Goal: Information Seeking & Learning: Check status

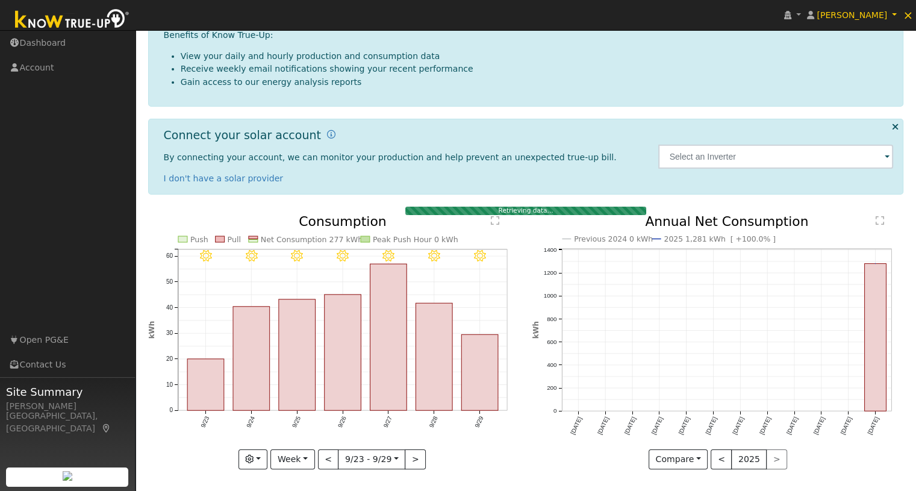
scroll to position [107, 0]
click at [302, 460] on button "Week" at bounding box center [292, 459] width 44 height 20
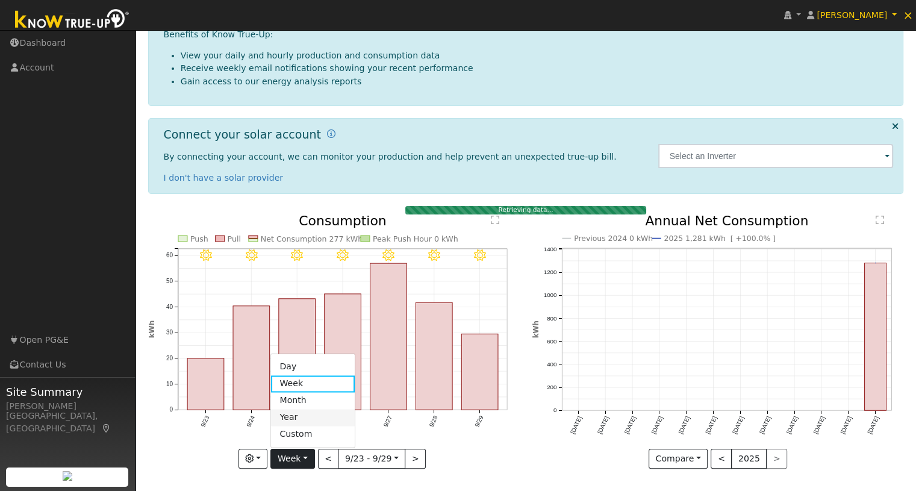
click at [306, 416] on link "Year" at bounding box center [313, 417] width 84 height 17
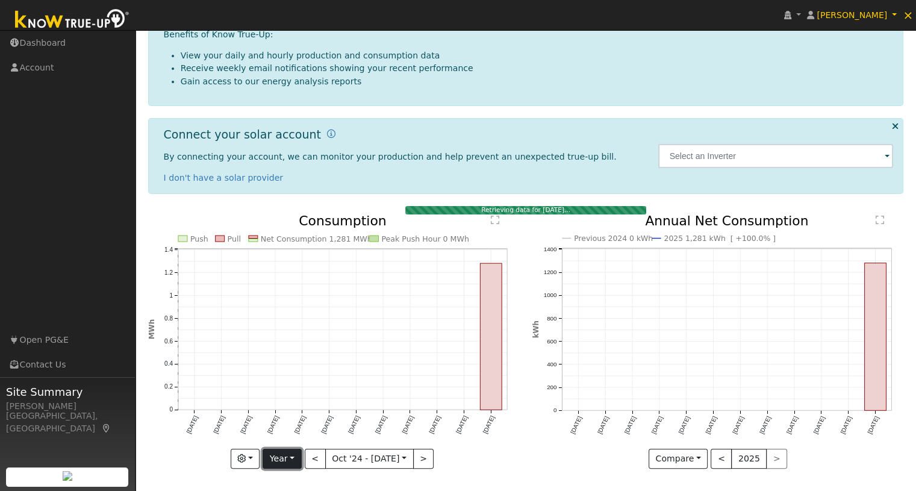
click at [281, 455] on button "Year" at bounding box center [281, 459] width 39 height 20
click at [285, 388] on link "Week" at bounding box center [305, 383] width 84 height 17
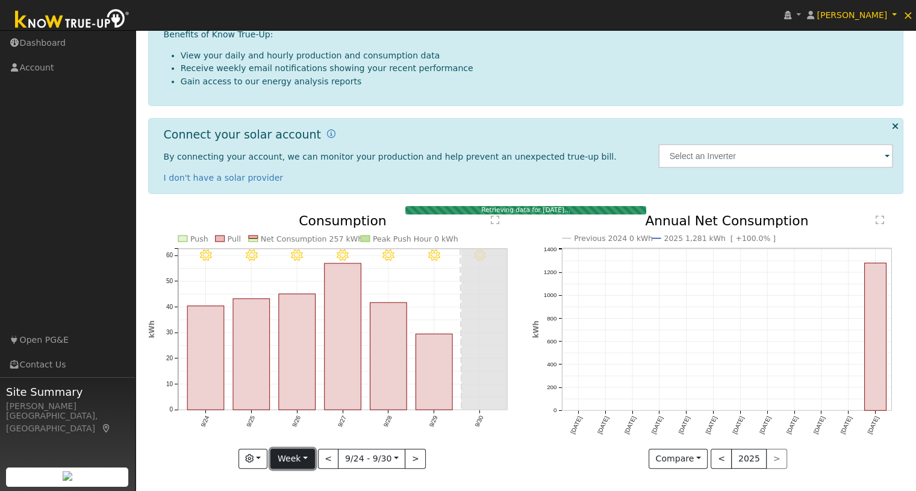
click at [290, 453] on button "Week" at bounding box center [292, 459] width 44 height 20
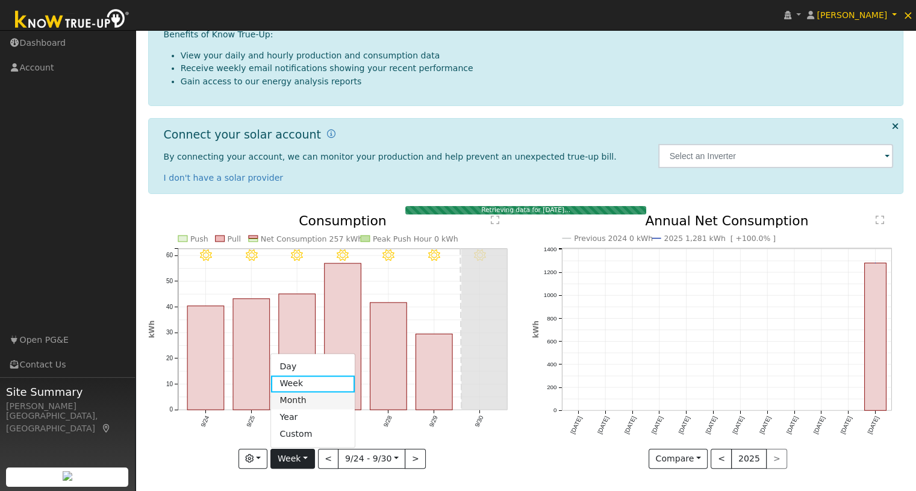
click at [284, 402] on link "Month" at bounding box center [313, 400] width 84 height 17
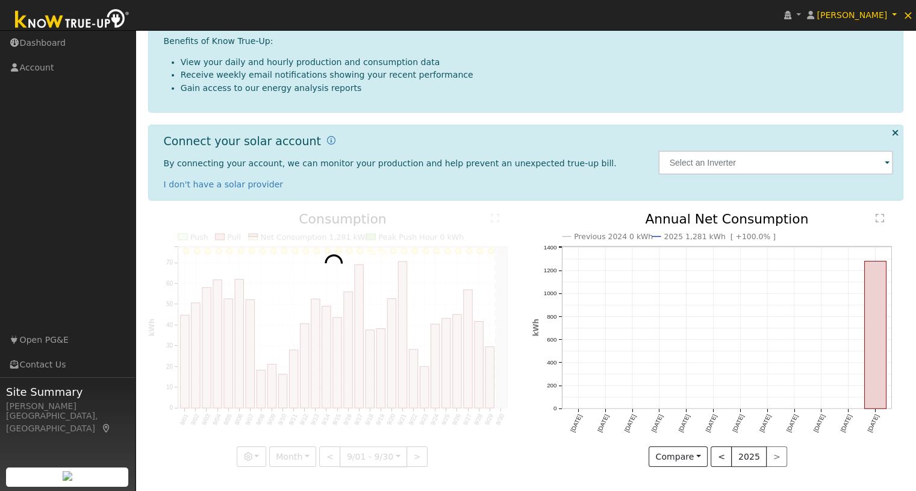
scroll to position [99, 0]
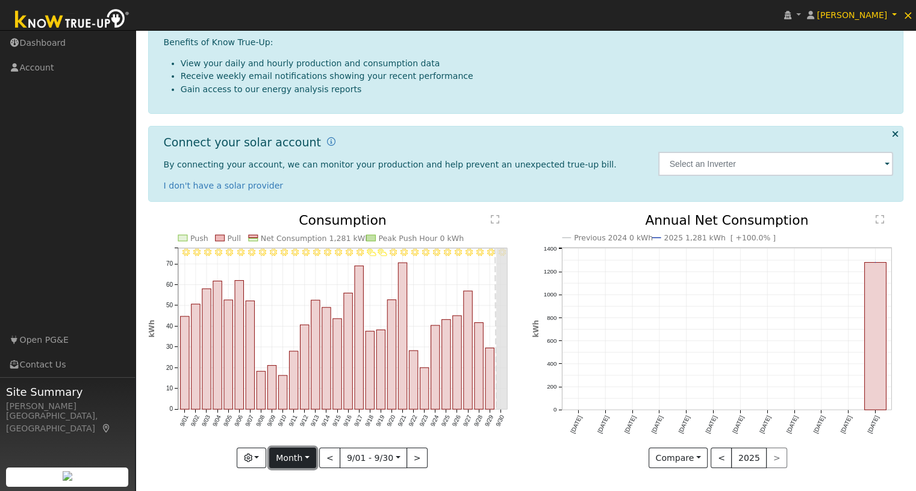
click at [301, 460] on button "Month" at bounding box center [293, 457] width 48 height 20
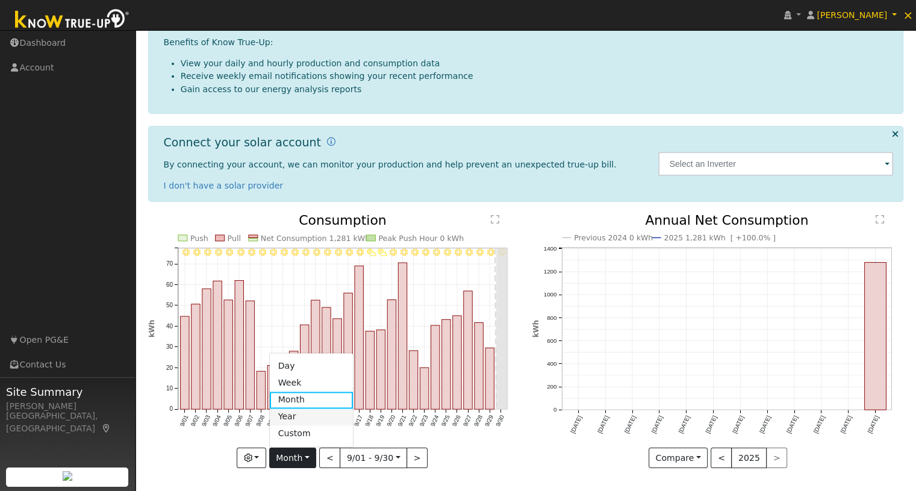
click at [304, 419] on link "Year" at bounding box center [312, 416] width 84 height 17
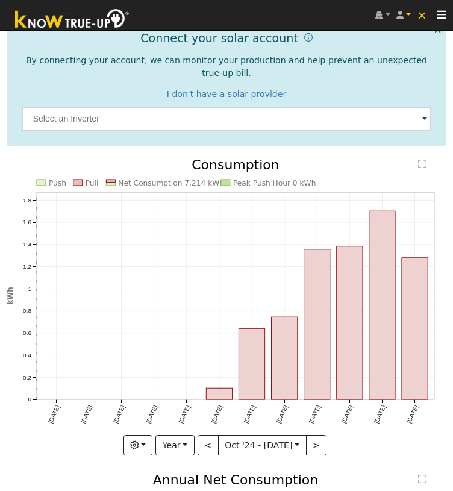
scroll to position [241, 0]
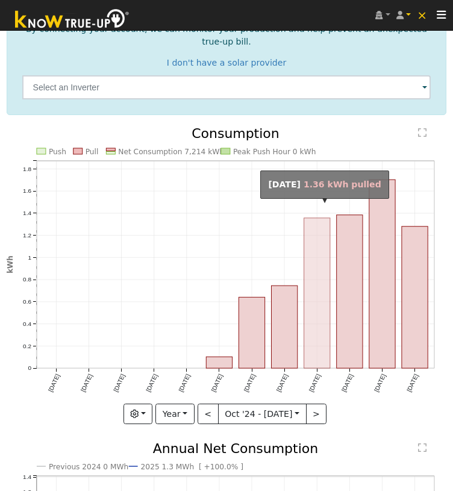
click at [318, 323] on rect "onclick=""" at bounding box center [317, 293] width 26 height 151
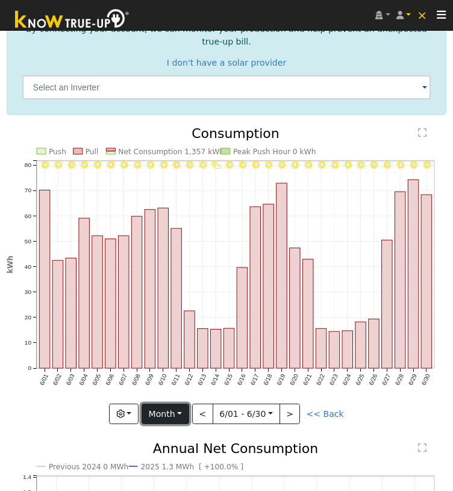
click at [166, 405] on button "Month" at bounding box center [165, 413] width 48 height 20
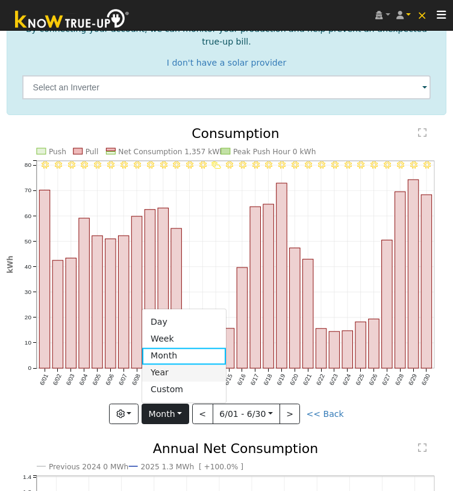
click at [177, 364] on link "Year" at bounding box center [184, 372] width 84 height 17
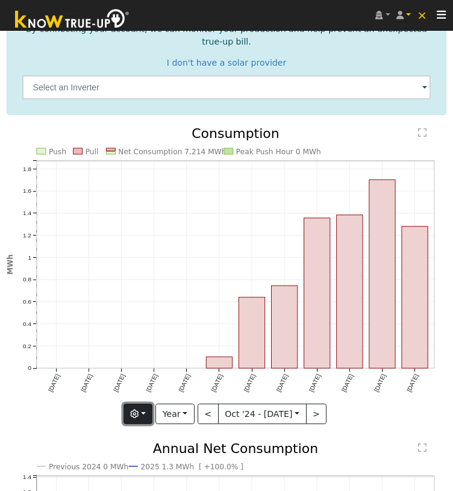
click at [135, 409] on icon "button" at bounding box center [134, 413] width 8 height 8
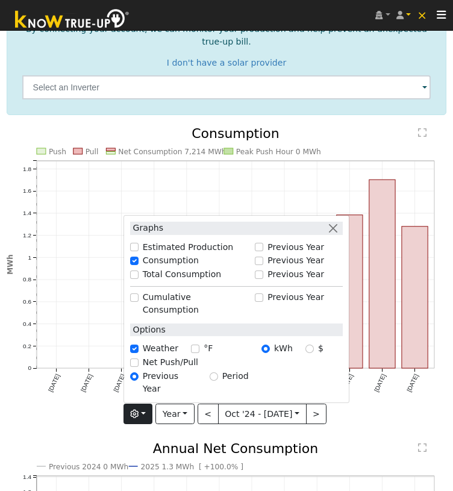
click at [282, 346] on label "kWh" at bounding box center [283, 348] width 19 height 13
click at [270, 346] on input "kWh" at bounding box center [265, 348] width 8 height 8
click at [336, 234] on button "button" at bounding box center [332, 228] width 13 height 13
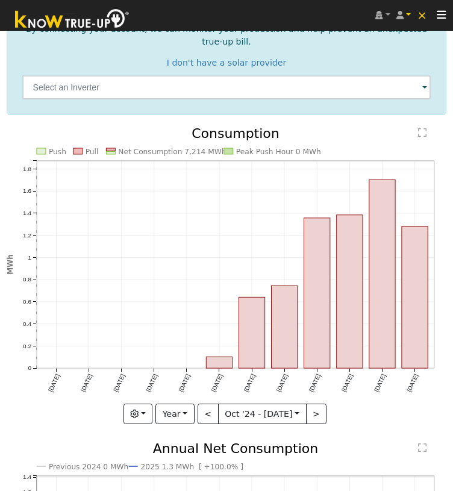
click at [201, 147] on text "Net Consumption 7,214 MWh" at bounding box center [172, 151] width 108 height 8
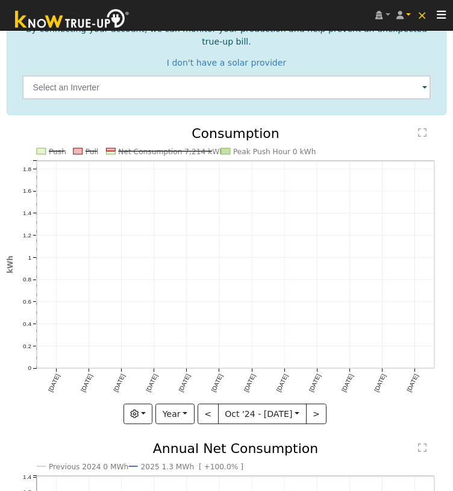
click at [201, 151] on line at bounding box center [165, 151] width 94 height 0
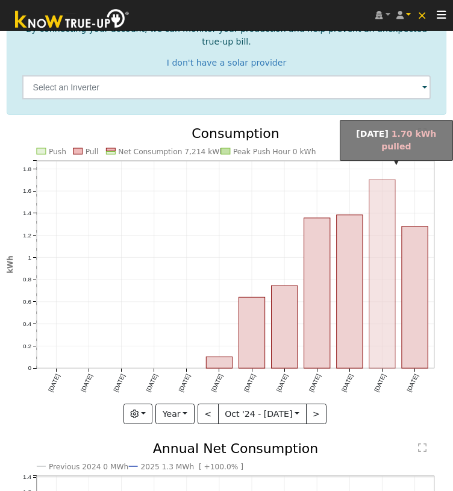
click at [384, 297] on rect "onclick=""" at bounding box center [382, 273] width 26 height 188
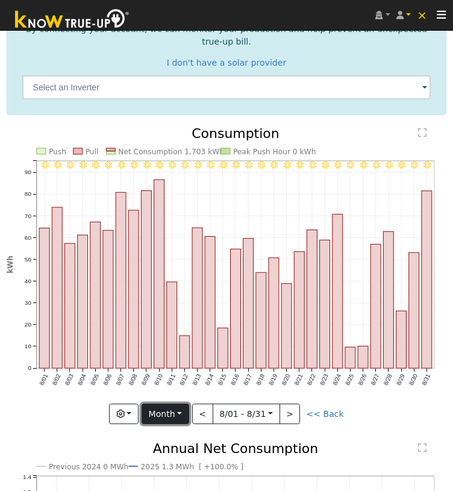
click at [171, 405] on button "Month" at bounding box center [165, 413] width 48 height 20
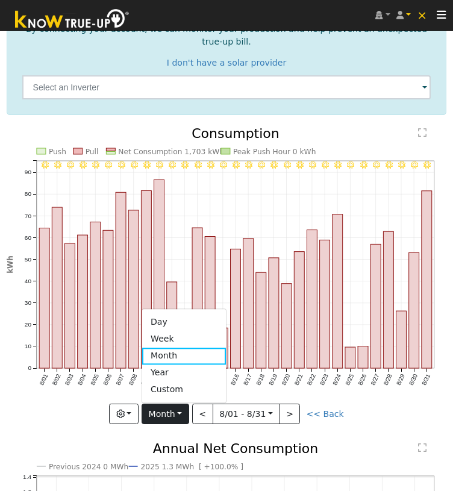
click at [169, 364] on link "Year" at bounding box center [184, 372] width 84 height 17
type input "[DATE]"
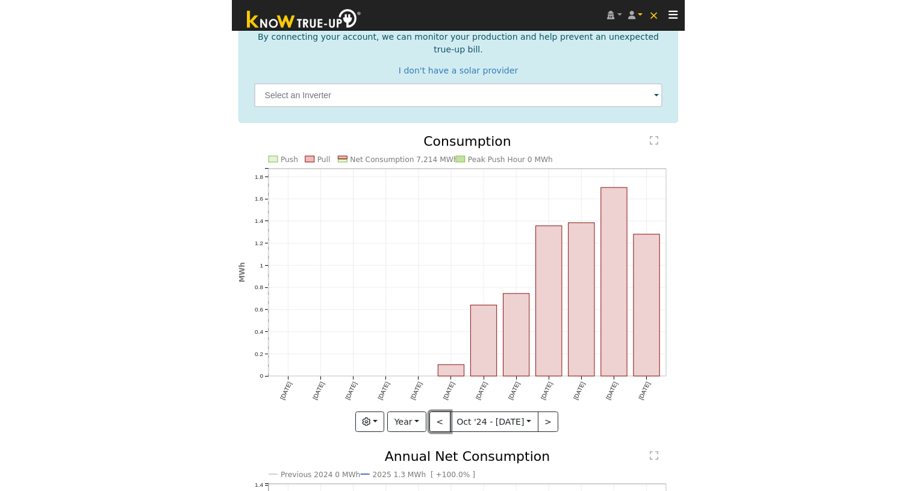
scroll to position [99, 0]
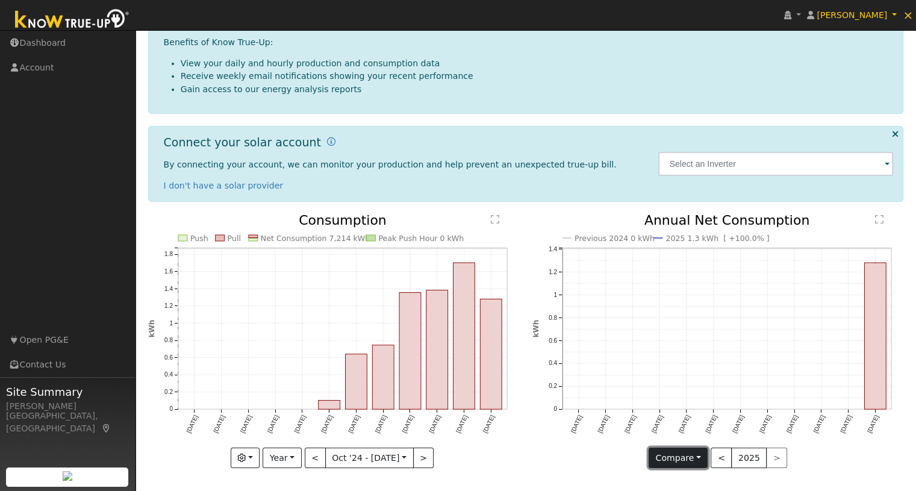
click at [673, 451] on button "Compare" at bounding box center [678, 457] width 60 height 20
click at [674, 438] on link "Current Year" at bounding box center [696, 433] width 94 height 17
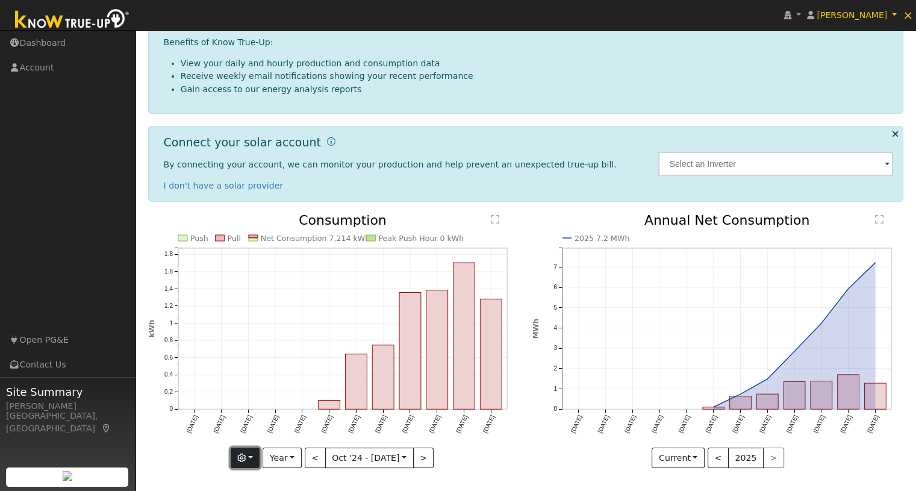
click at [260, 456] on button "button" at bounding box center [245, 457] width 29 height 20
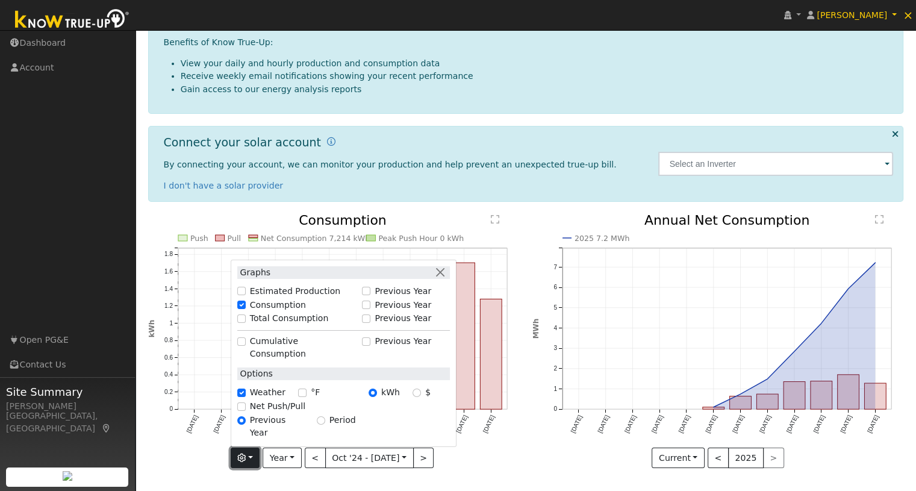
click at [251, 451] on button "button" at bounding box center [245, 457] width 29 height 20
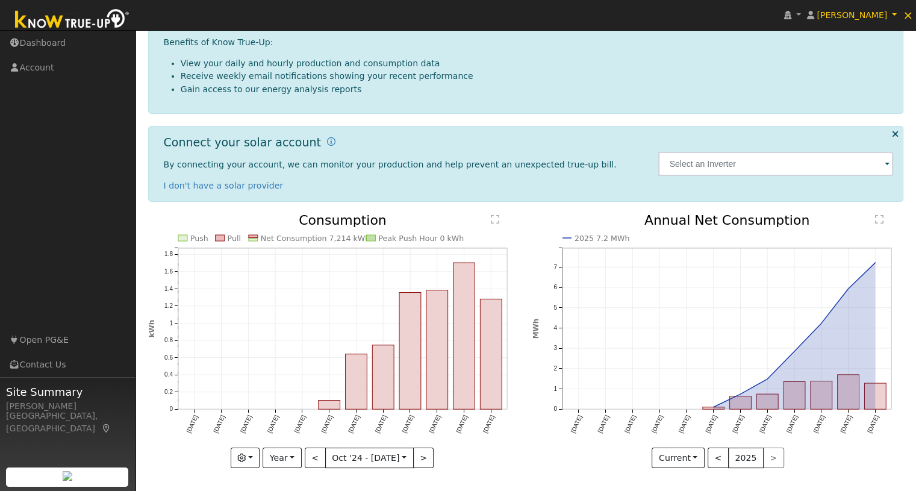
click at [216, 456] on icon "Push Pull Net Consumption 7,214 kWh Peak Push Hour 0 kWh [DATE] Nov '[DATE] Jan…" at bounding box center [333, 338] width 371 height 249
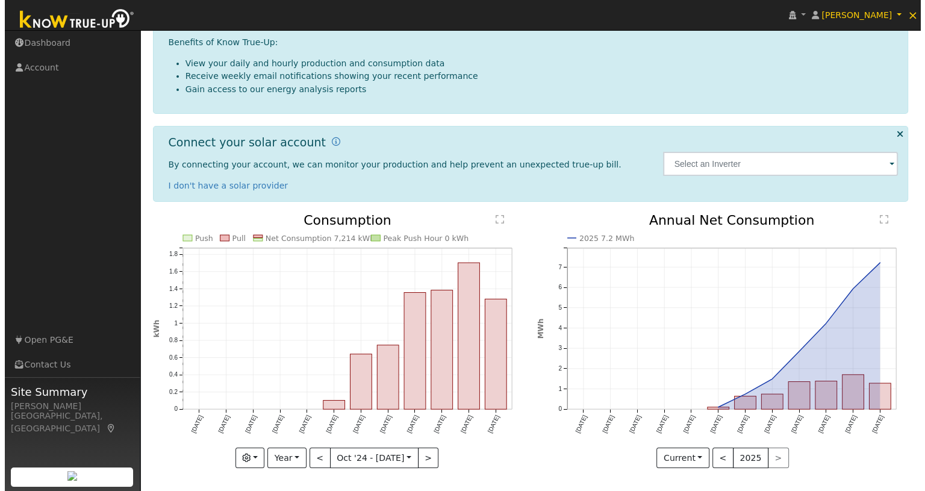
scroll to position [0, 0]
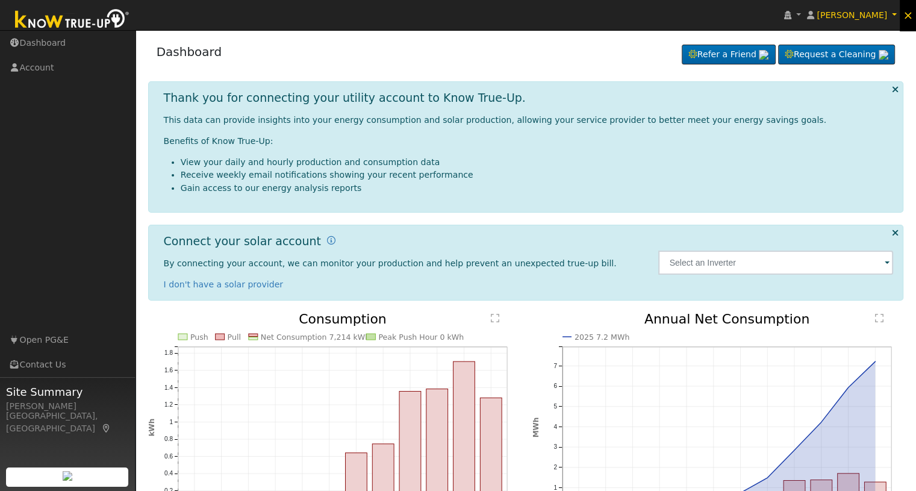
click at [910, 16] on span "×" at bounding box center [907, 15] width 10 height 14
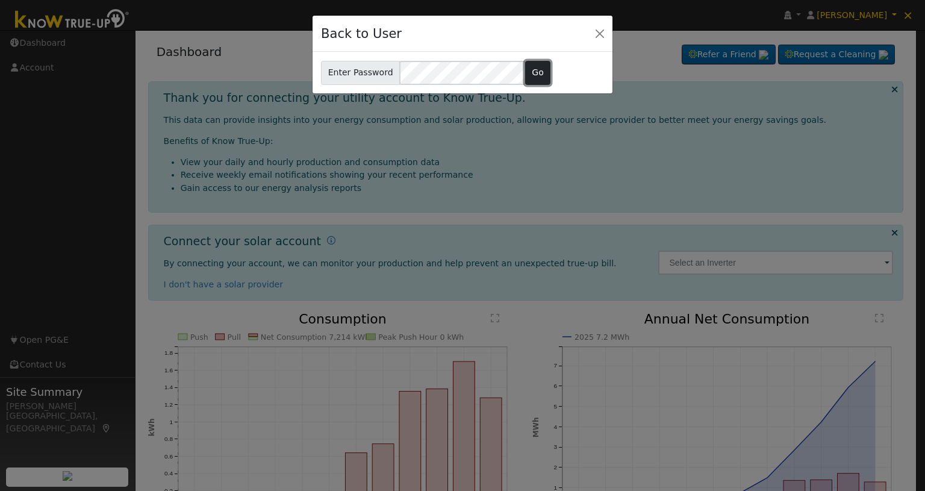
click at [529, 70] on button "Go" at bounding box center [538, 73] width 26 height 24
